Goal: Communication & Community: Ask a question

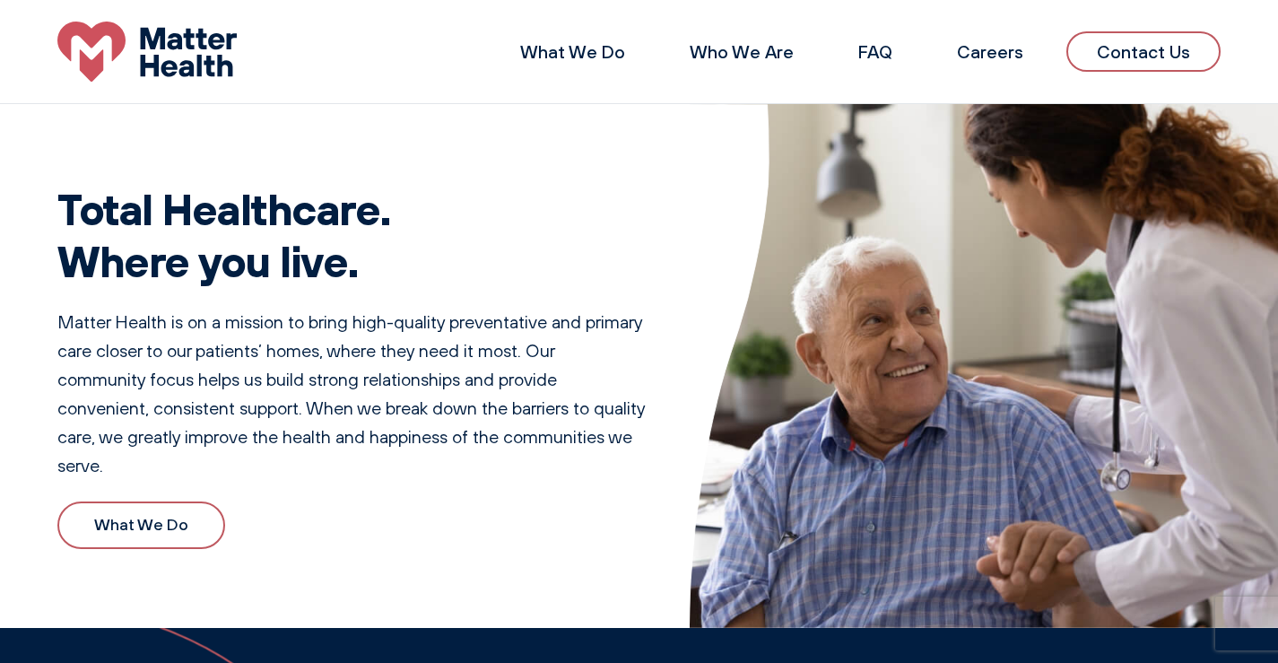
click at [1067, 31] on link "Contact Us" at bounding box center [1144, 51] width 154 height 40
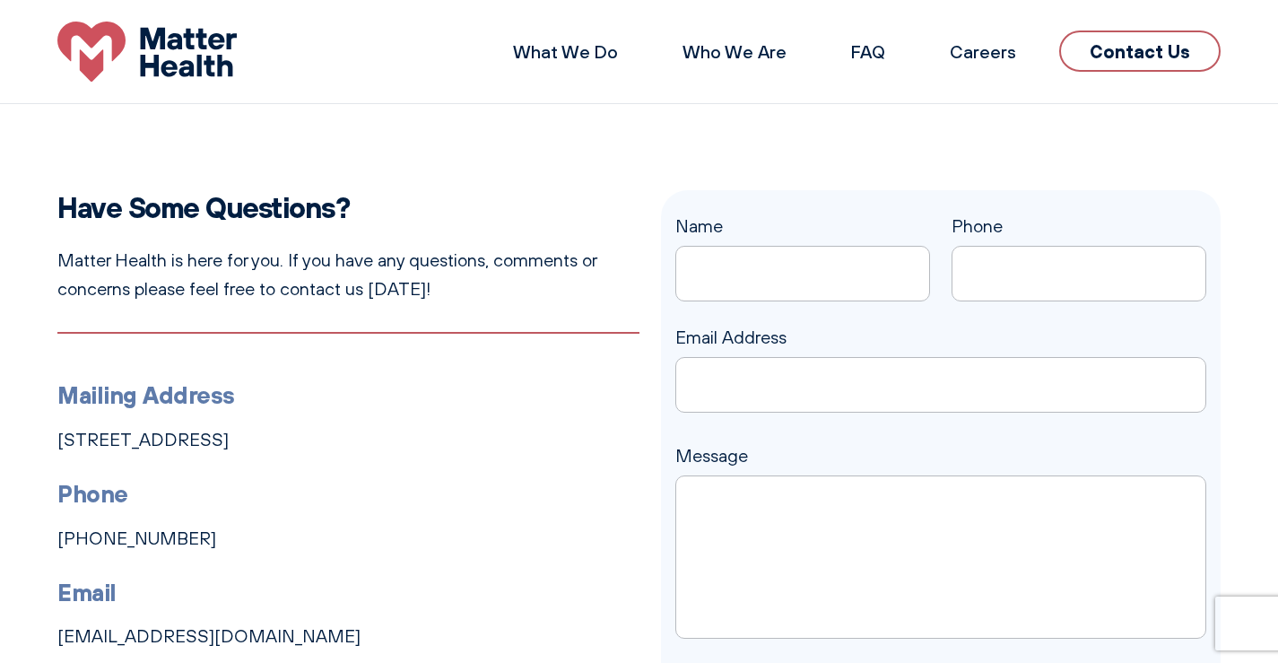
click at [810, 322] on div "Name Phone Email Address Message Send Message" at bounding box center [942, 467] width 532 height 511
type input "[PERSON_NAME]"
type input "6158027503"
type input "[PERSON_NAME][EMAIL_ADDRESS][DOMAIN_NAME]"
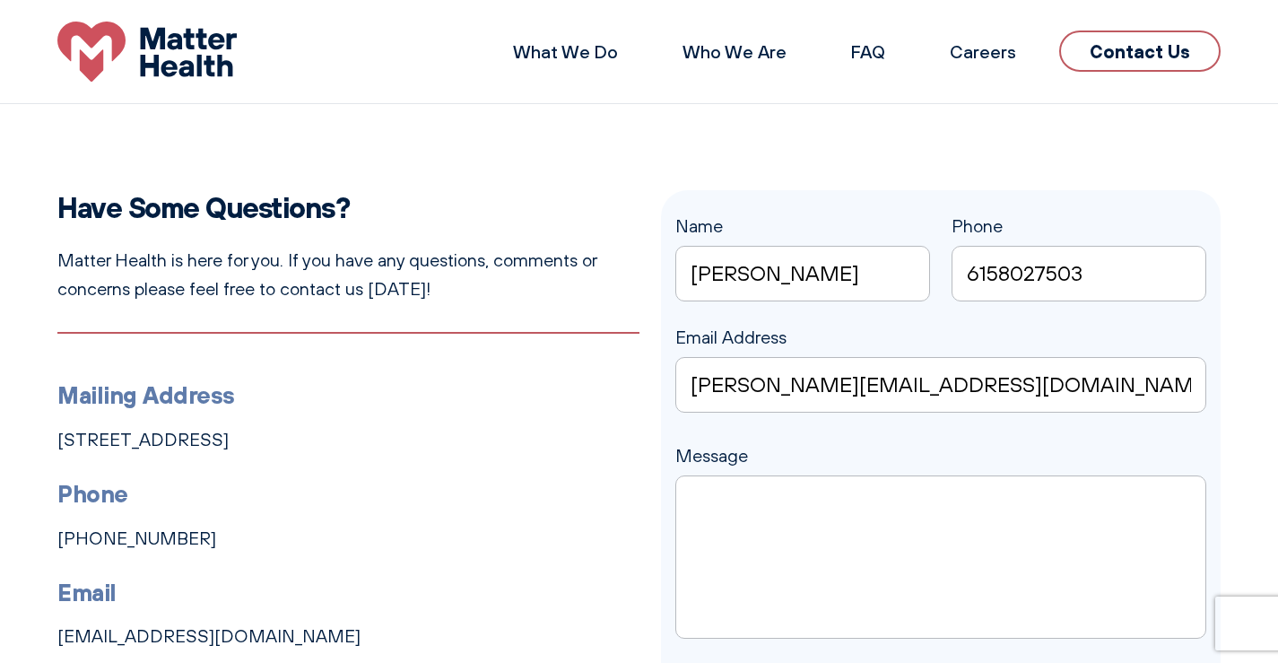
drag, startPoint x: 807, startPoint y: 506, endPoint x: 619, endPoint y: 424, distance: 204.5
click at [803, 508] on textarea "Message" at bounding box center [942, 556] width 532 height 163
paste textarea "I'm in your area and would be happy to visit your business and submit a bid for…"
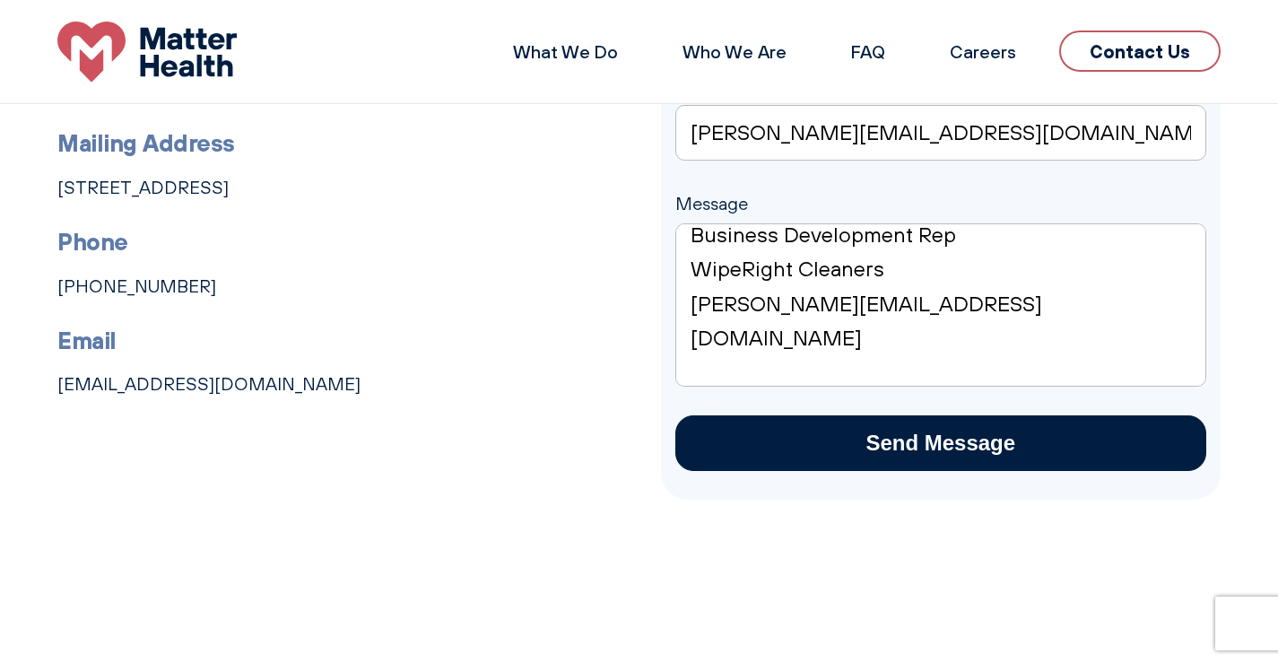
scroll to position [269, 0]
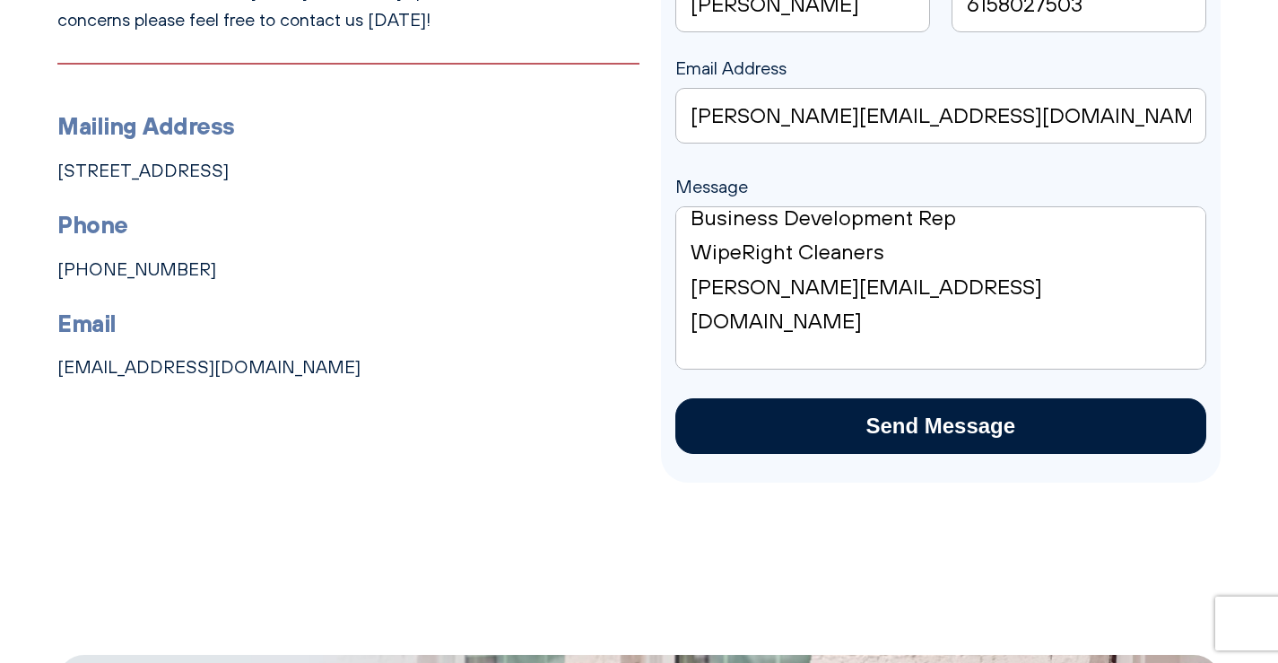
type textarea "I'm in your area and would be happy to visit your business and submit a bid for…"
click at [916, 416] on input "Send Message" at bounding box center [942, 426] width 532 height 56
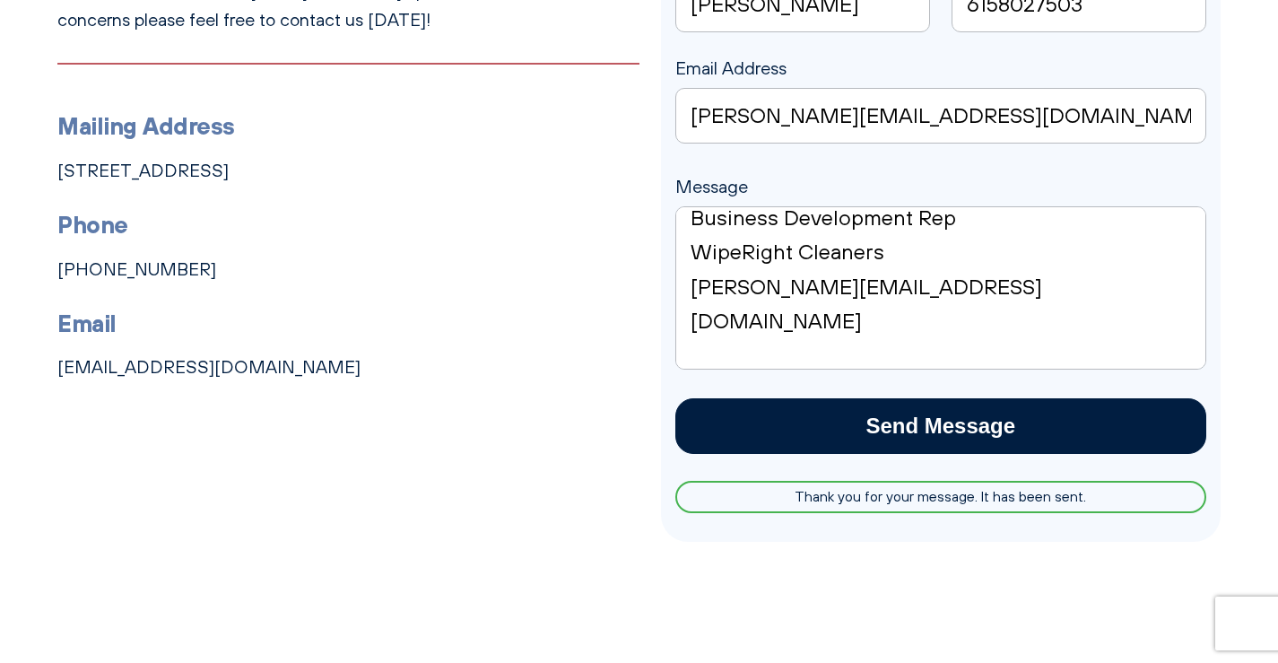
scroll to position [0, 0]
